Goal: Information Seeking & Learning: Learn about a topic

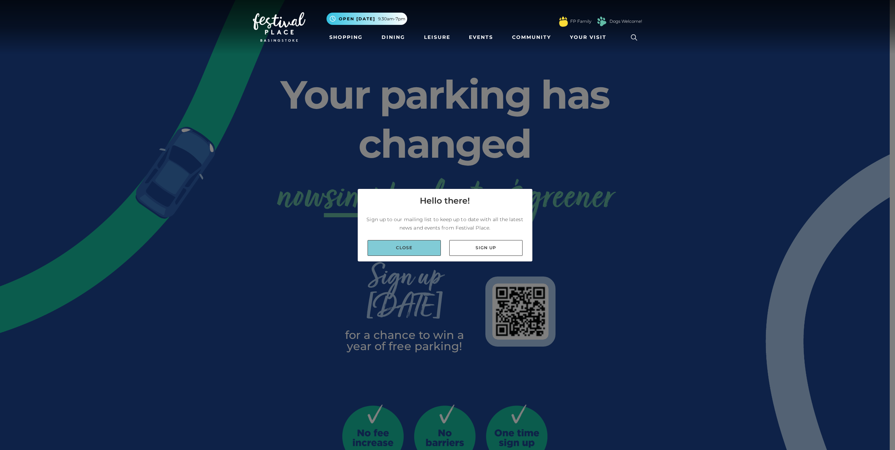
click at [393, 246] on link "Close" at bounding box center [403, 248] width 73 height 16
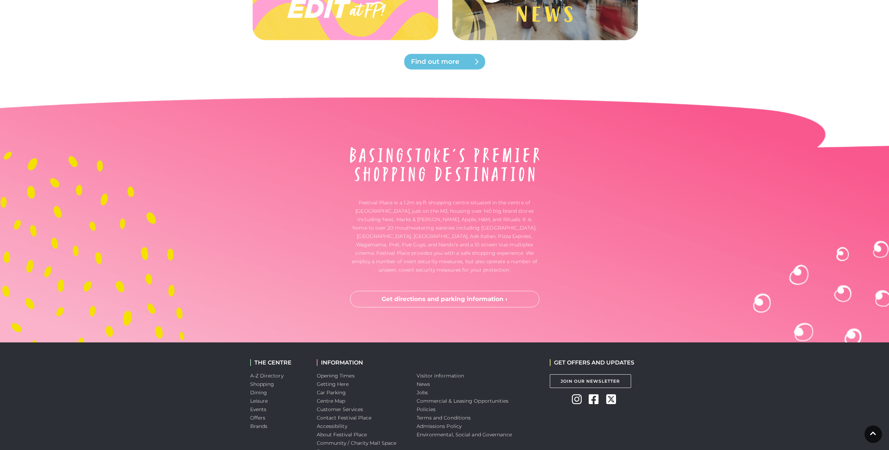
scroll to position [1734, 0]
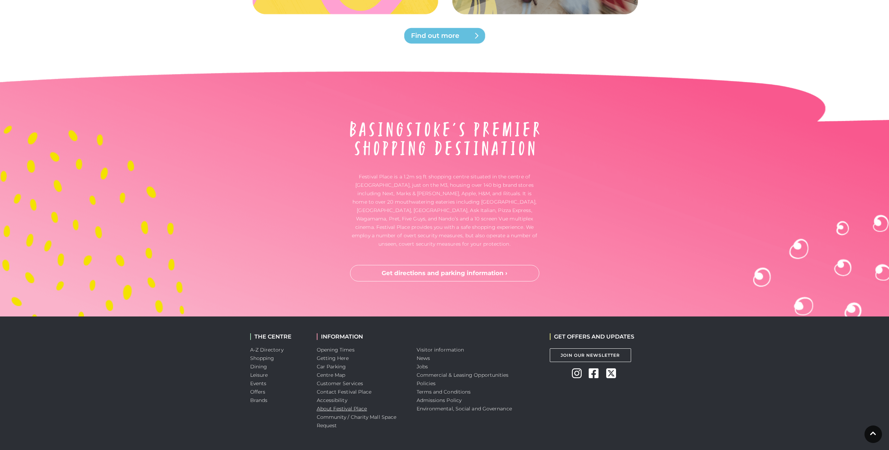
click at [357, 406] on link "About Festival Place" at bounding box center [342, 409] width 50 height 6
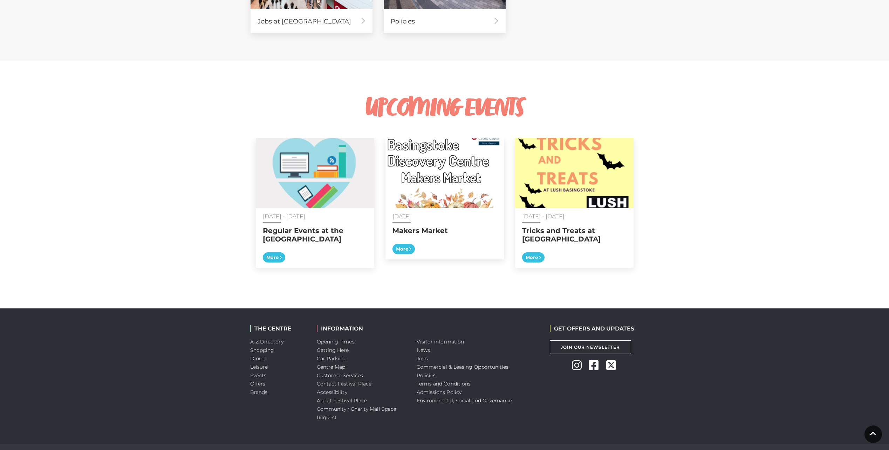
scroll to position [556, 0]
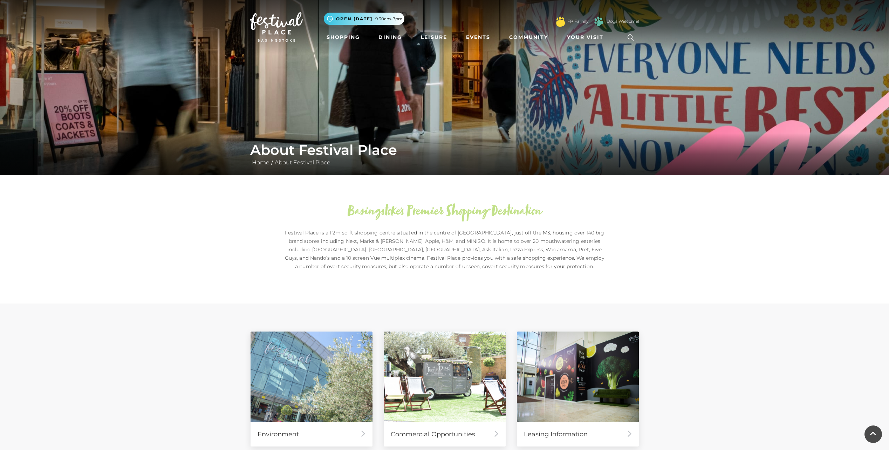
scroll to position [548, 0]
